Goal: Information Seeking & Learning: Learn about a topic

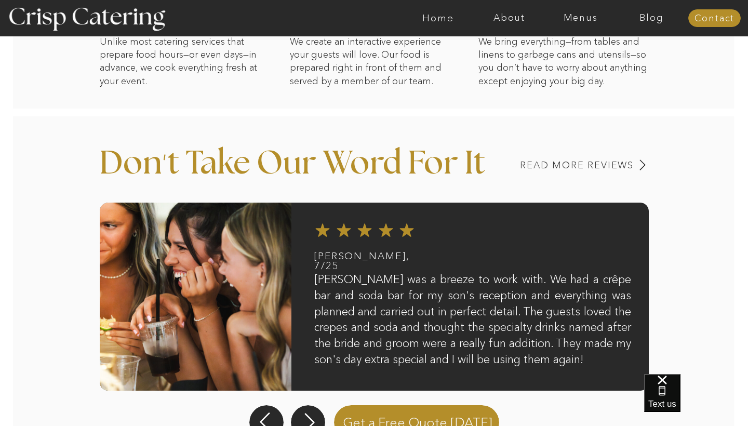
click at [576, 25] on div at bounding box center [414, 18] width 1646 height 36
click at [575, 13] on nav "Menus" at bounding box center [580, 18] width 71 height 10
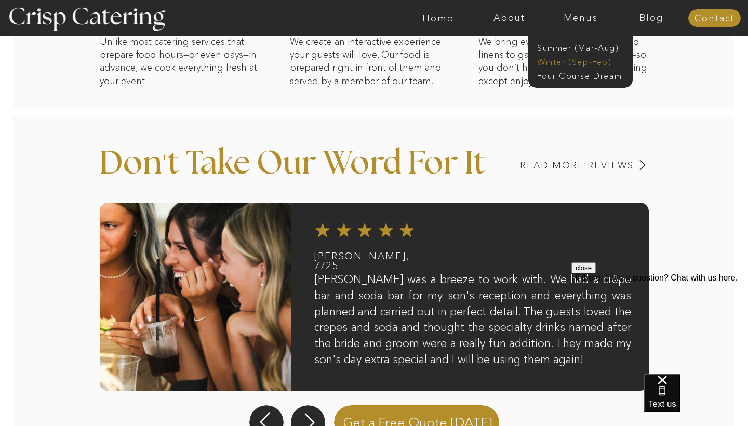
click at [571, 57] on nav "Winter (Sep-Feb)" at bounding box center [579, 61] width 85 height 10
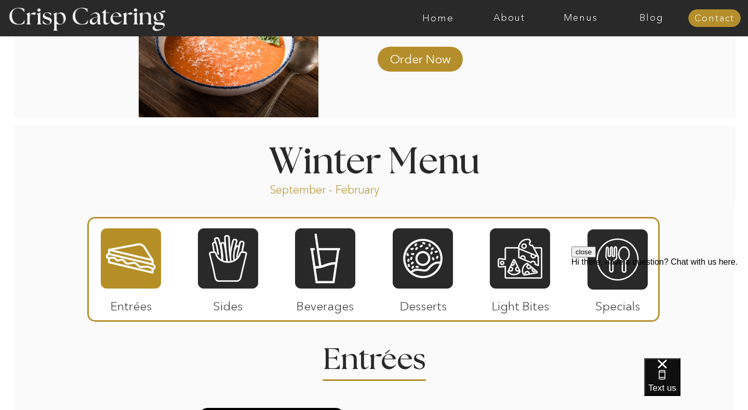
scroll to position [1036, 0]
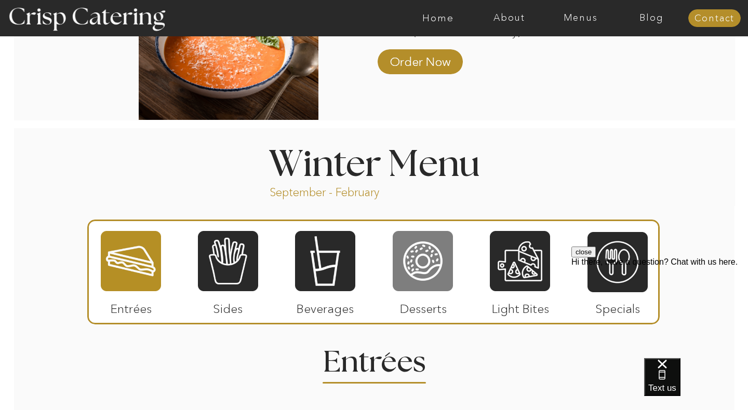
click at [442, 260] on div at bounding box center [423, 261] width 60 height 62
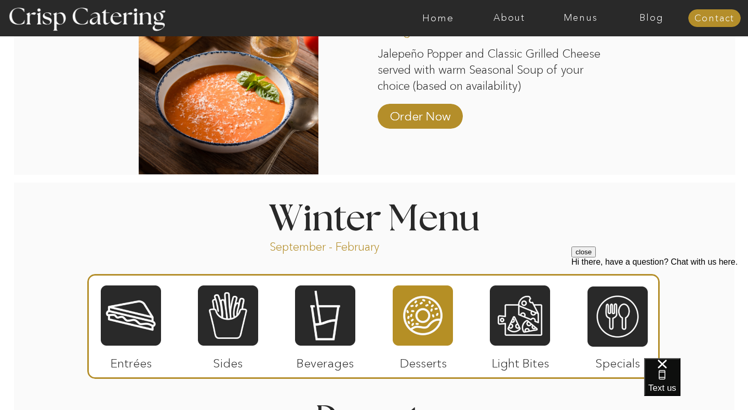
scroll to position [1013, 0]
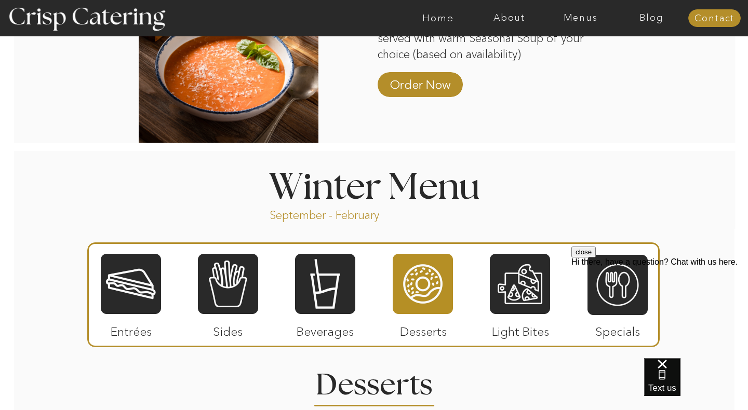
click at [195, 283] on div at bounding box center [373, 294] width 572 height 105
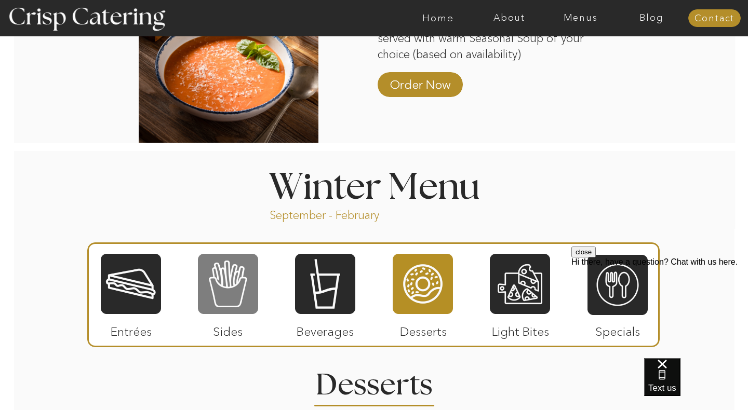
click at [228, 284] on div at bounding box center [228, 284] width 60 height 62
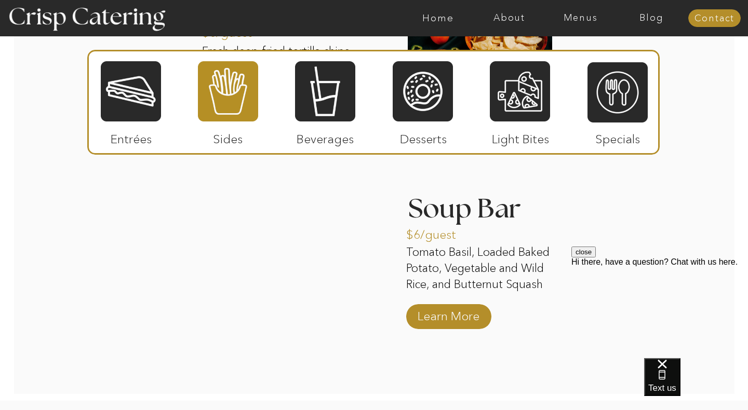
scroll to position [1860, 0]
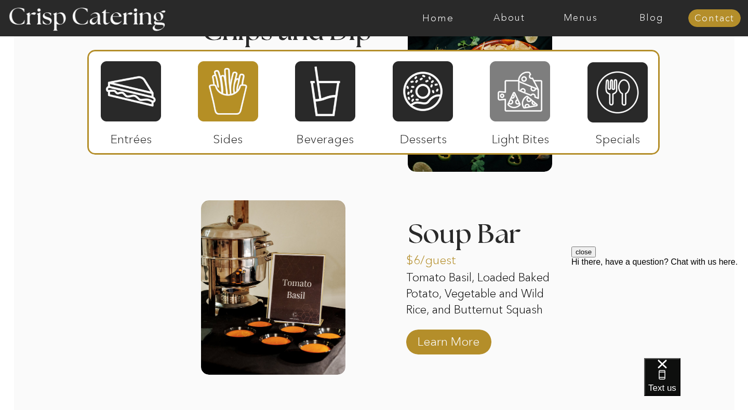
click at [514, 100] on div at bounding box center [520, 91] width 60 height 62
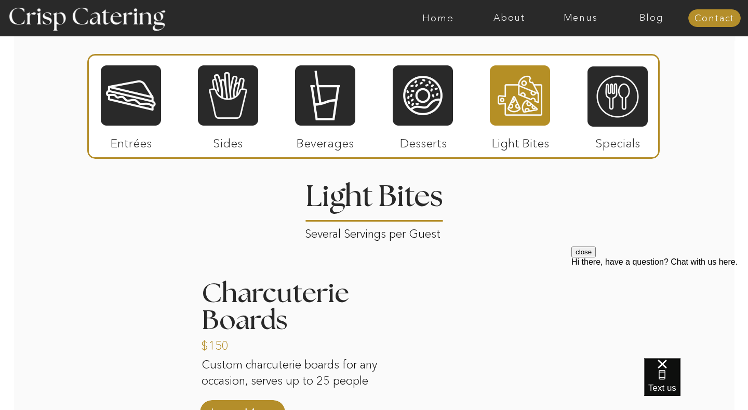
scroll to position [1103, 0]
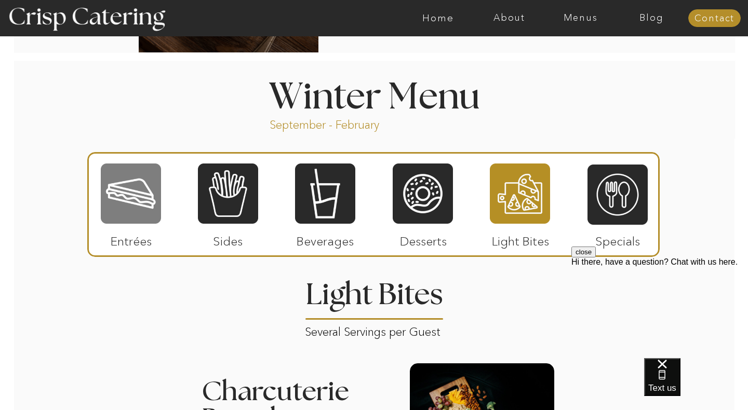
click at [154, 193] on div at bounding box center [131, 194] width 60 height 62
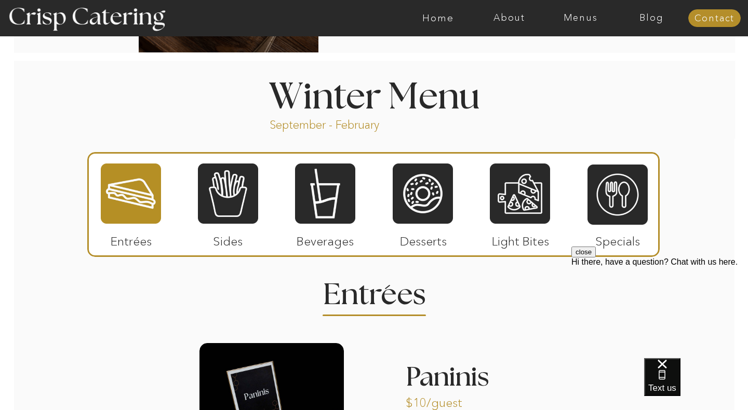
click at [138, 182] on div at bounding box center [131, 194] width 60 height 62
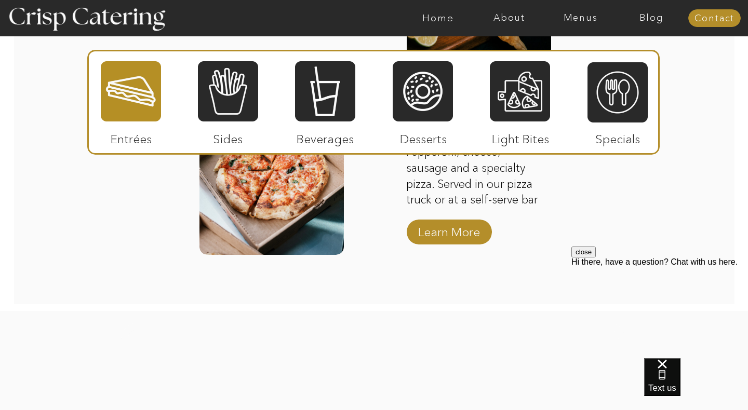
scroll to position [1763, 0]
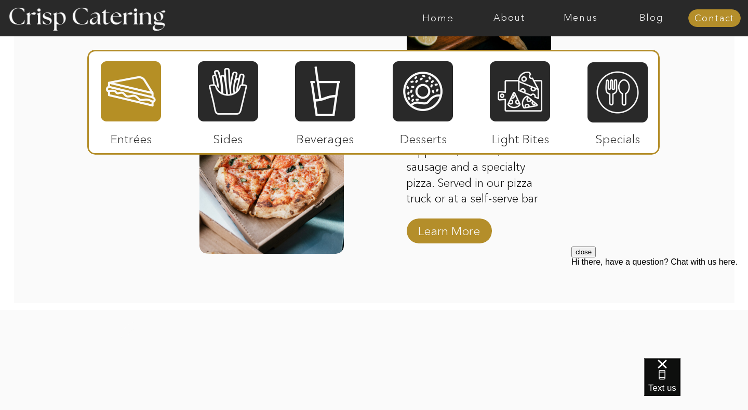
click at [596, 258] on button "close" at bounding box center [583, 252] width 24 height 11
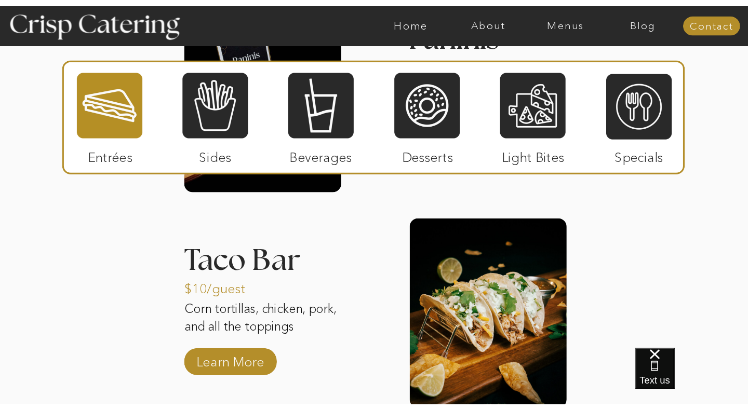
scroll to position [1450, 0]
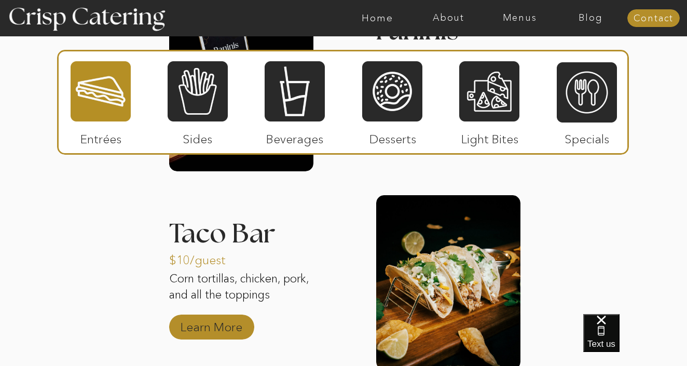
click at [213, 316] on p "Learn More" at bounding box center [211, 324] width 69 height 30
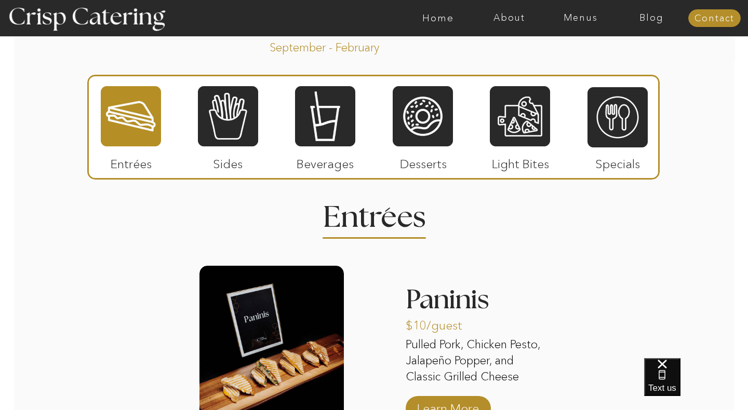
scroll to position [1224, 0]
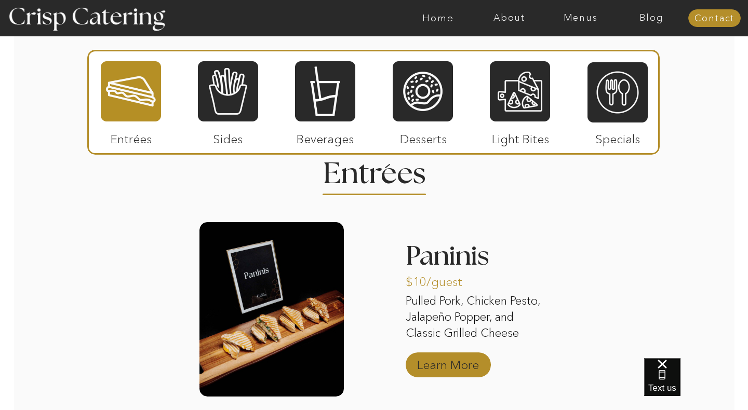
click at [420, 359] on p "Learn More" at bounding box center [447, 362] width 69 height 30
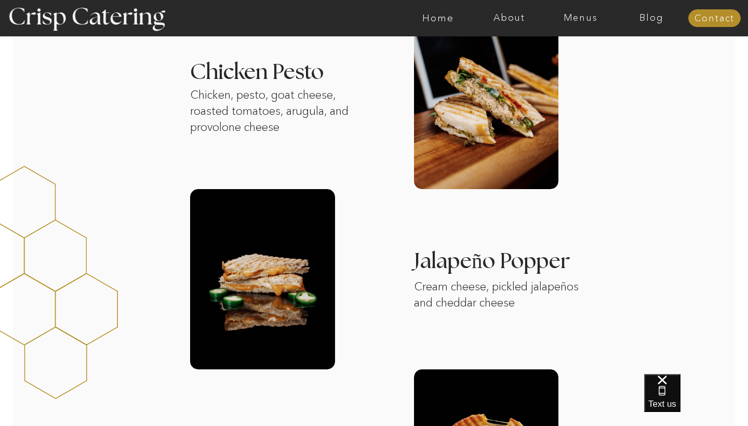
scroll to position [519, 0]
